Goal: Book appointment/travel/reservation

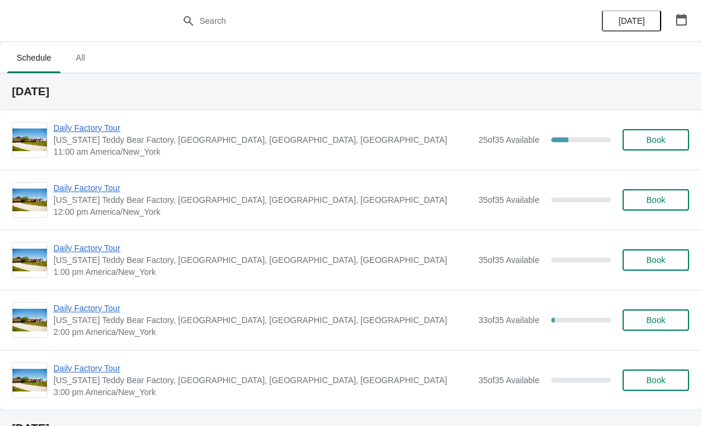
click at [93, 129] on span "Daily Factory Tour" at bounding box center [263, 128] width 419 height 12
click at [118, 133] on span "Daily Factory Tour" at bounding box center [263, 128] width 419 height 12
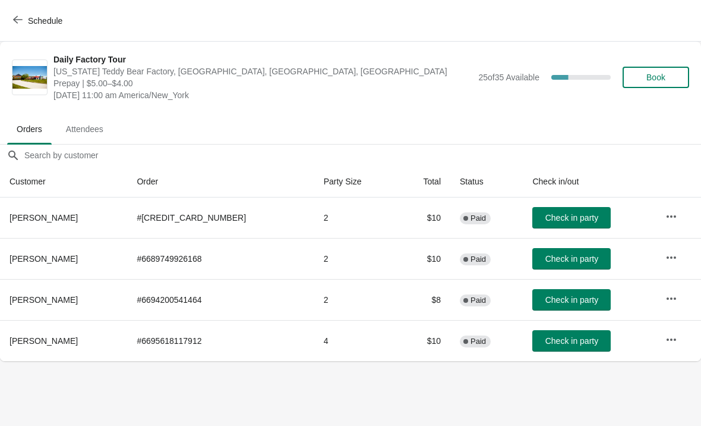
click at [566, 294] on button "Check in party" at bounding box center [572, 299] width 78 height 21
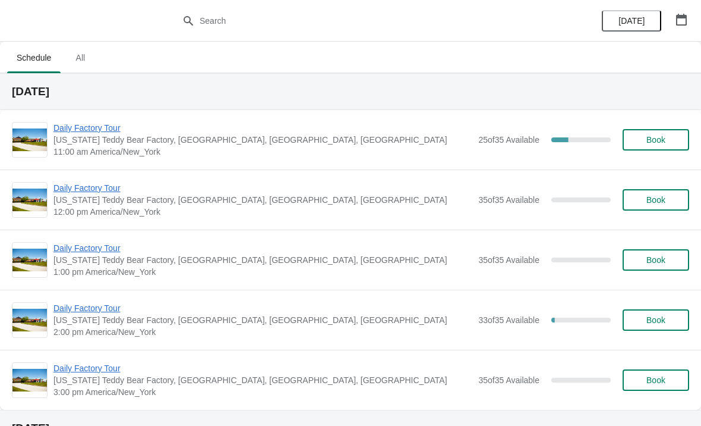
click at [90, 127] on span "Daily Factory Tour" at bounding box center [263, 128] width 419 height 12
